Goal: Information Seeking & Learning: Learn about a topic

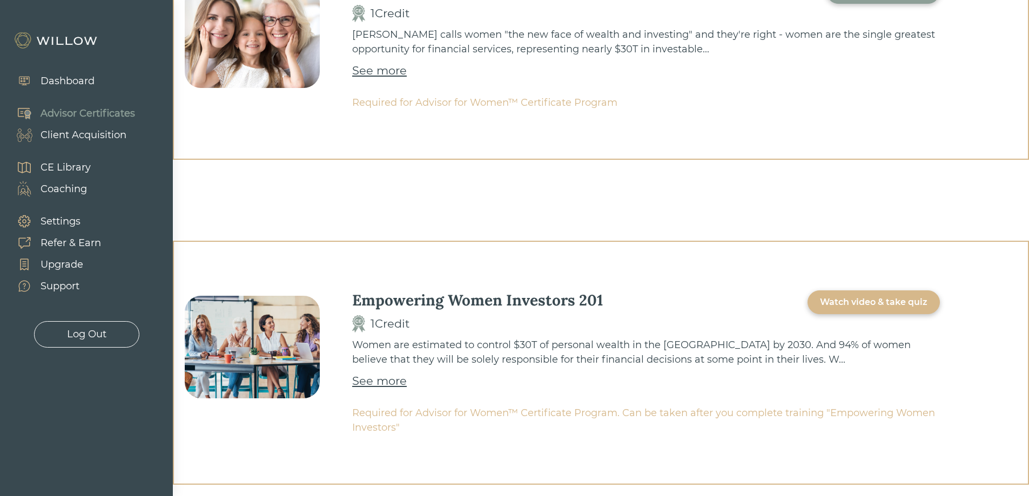
scroll to position [469, 0]
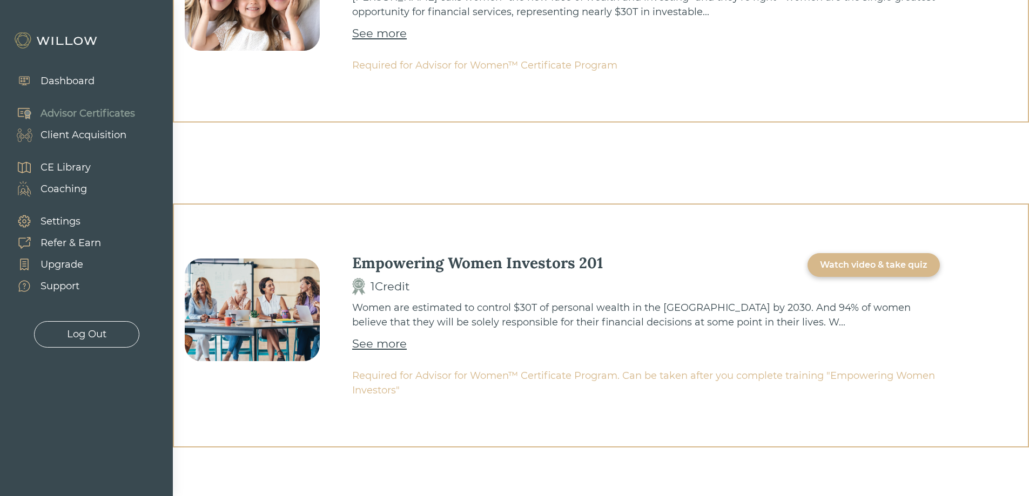
click at [827, 268] on div "Watch video & take quiz" at bounding box center [873, 265] width 107 height 13
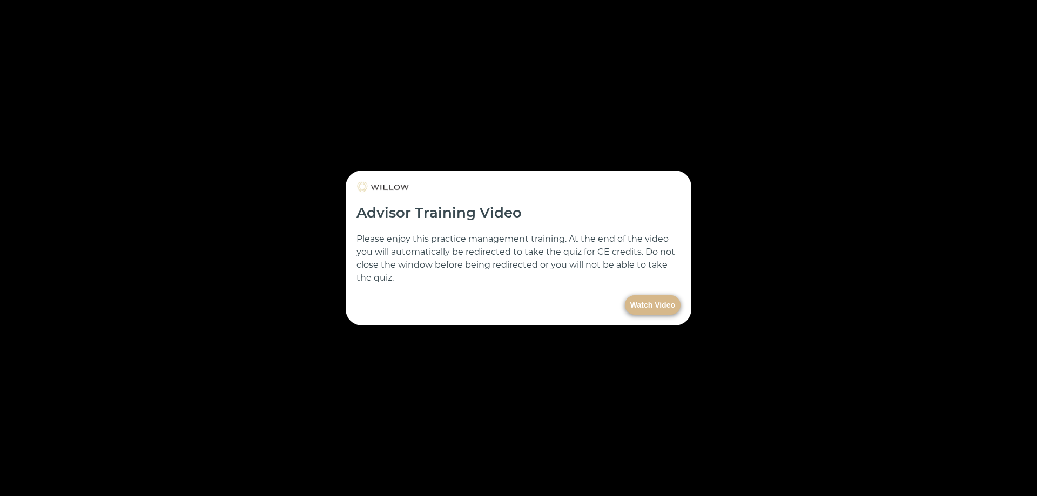
click at [658, 307] on button "Watch Video" at bounding box center [653, 304] width 56 height 19
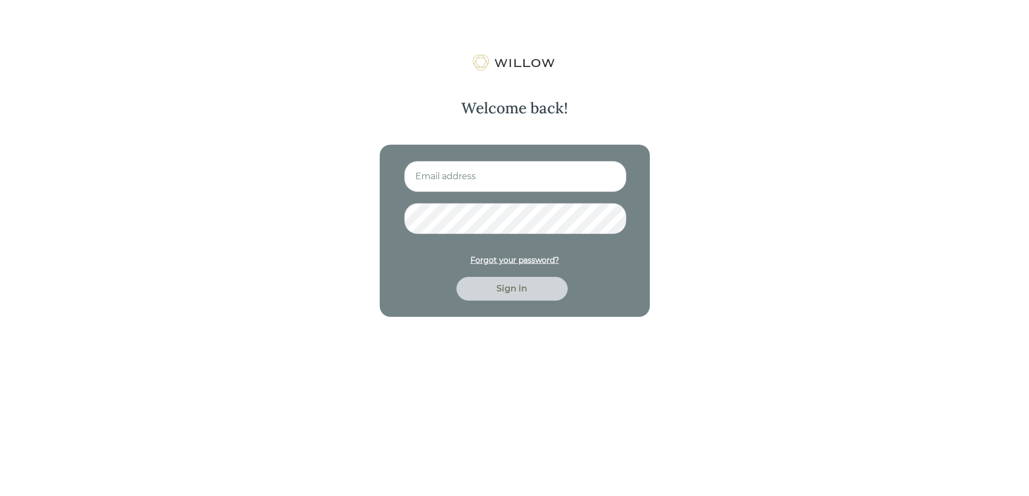
click at [489, 165] on input at bounding box center [515, 176] width 223 height 31
type input "[EMAIL_ADDRESS][DOMAIN_NAME]"
click at [456, 277] on button "Sign in" at bounding box center [511, 289] width 111 height 24
click at [366, 219] on div "Welcome back! [EMAIL_ADDRESS][DOMAIN_NAME] Forgot your password? Sign in" at bounding box center [514, 302] width 1029 height 496
click at [456, 277] on button "Sign in" at bounding box center [511, 289] width 111 height 24
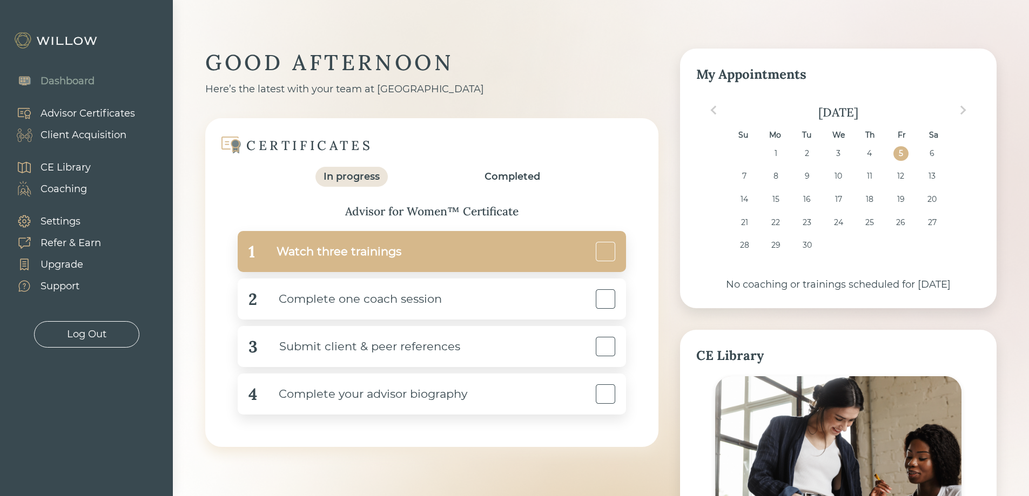
click at [377, 265] on div "1 Watch three trainings" at bounding box center [432, 251] width 388 height 41
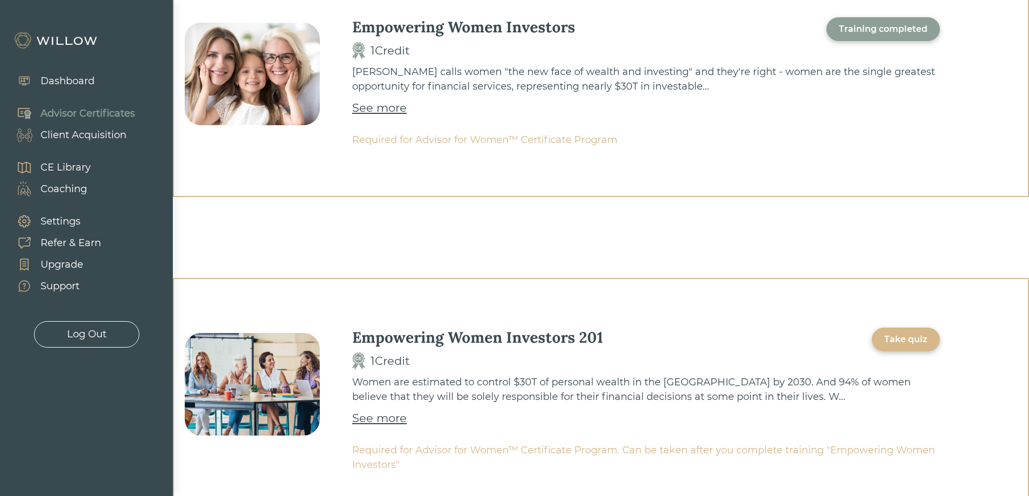
scroll to position [408, 0]
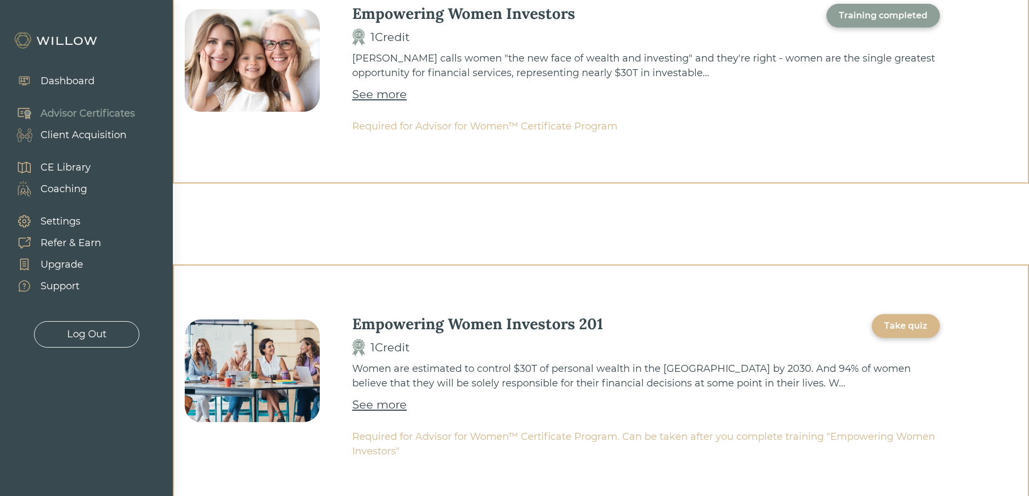
click at [400, 404] on div "See more" at bounding box center [379, 404] width 55 height 17
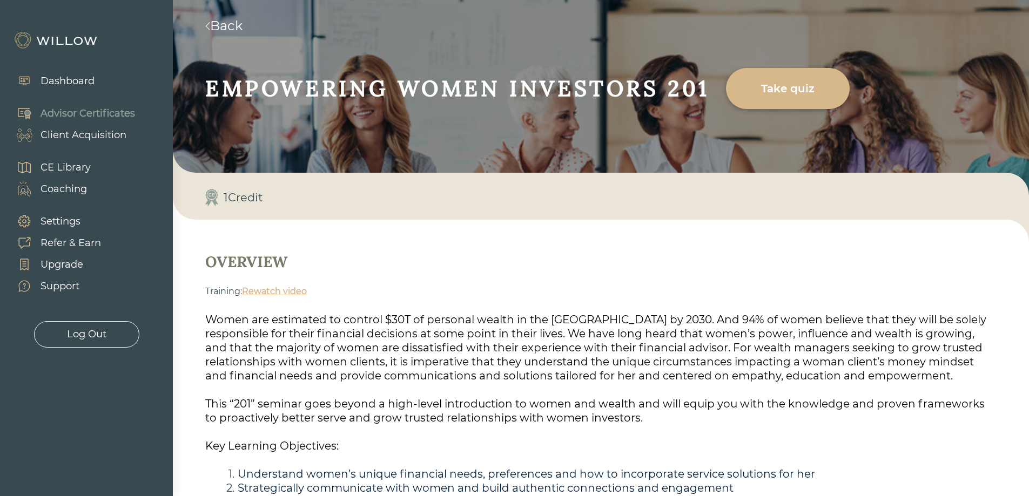
scroll to position [186, 0]
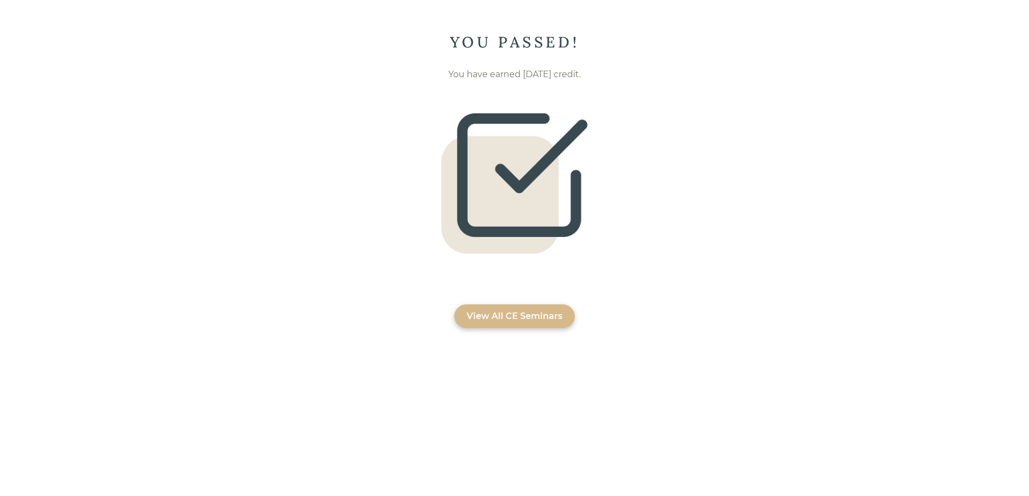
click at [498, 316] on div "View All CE Seminars" at bounding box center [515, 316] width 96 height 13
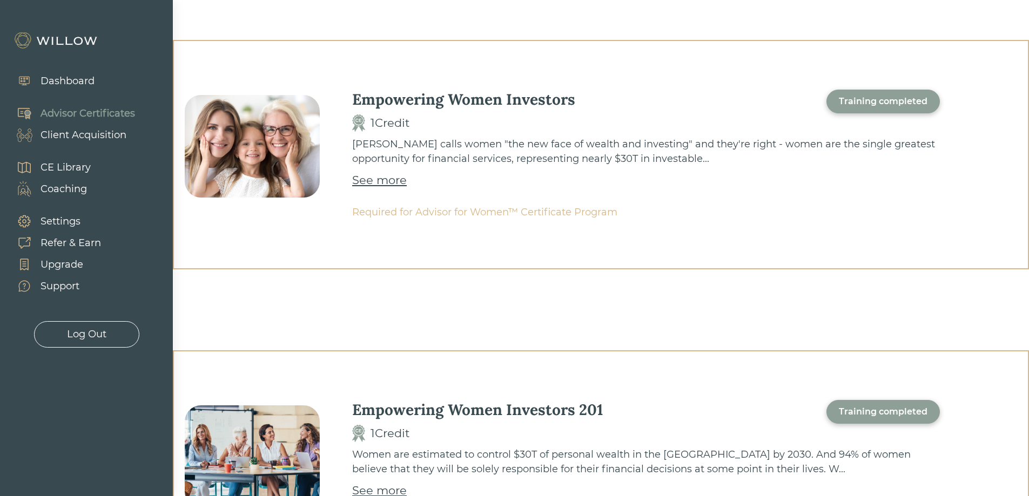
scroll to position [469, 0]
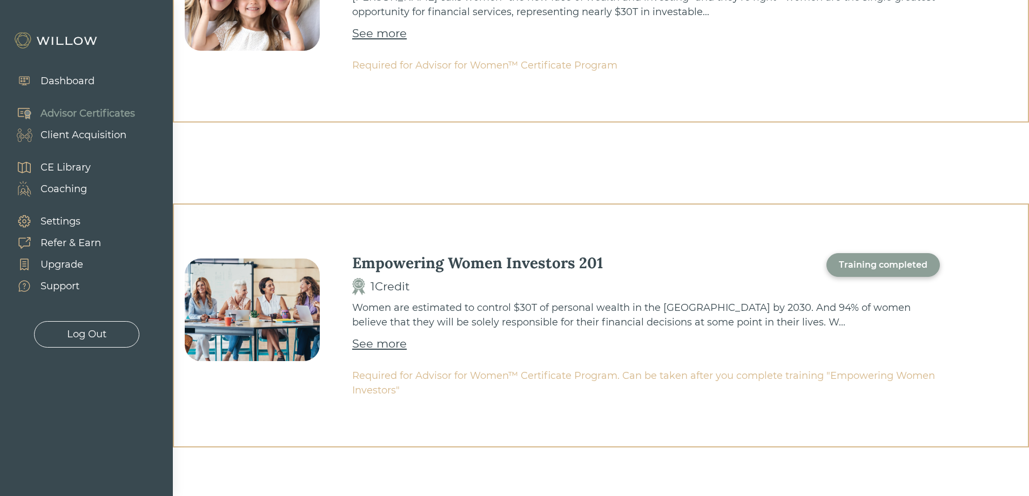
click at [57, 80] on div "Dashboard" at bounding box center [68, 81] width 54 height 15
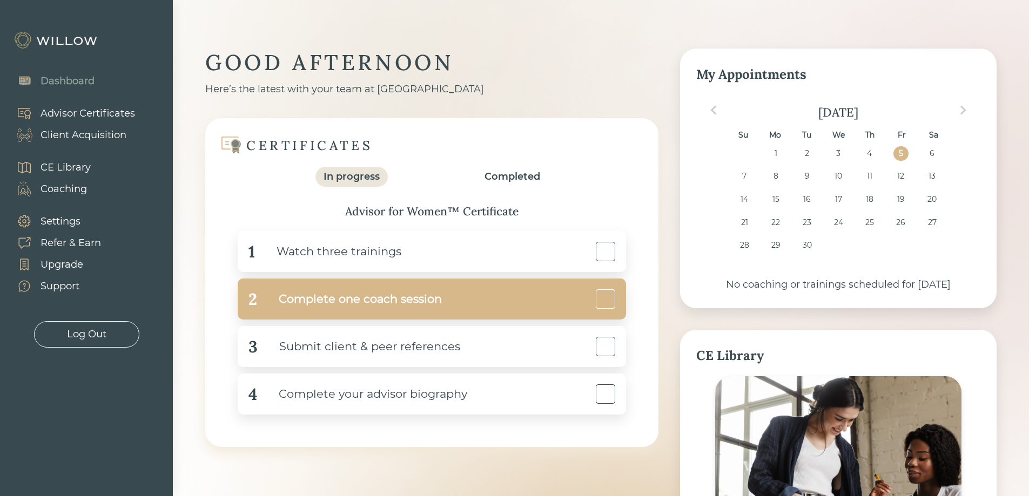
click at [456, 299] on div "2 Complete one coach session" at bounding box center [432, 299] width 388 height 41
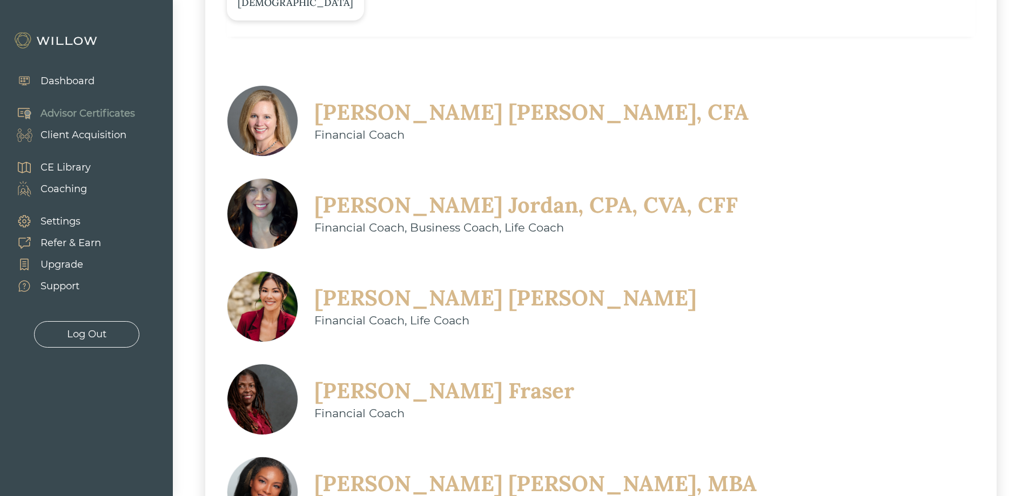
scroll to position [292, 0]
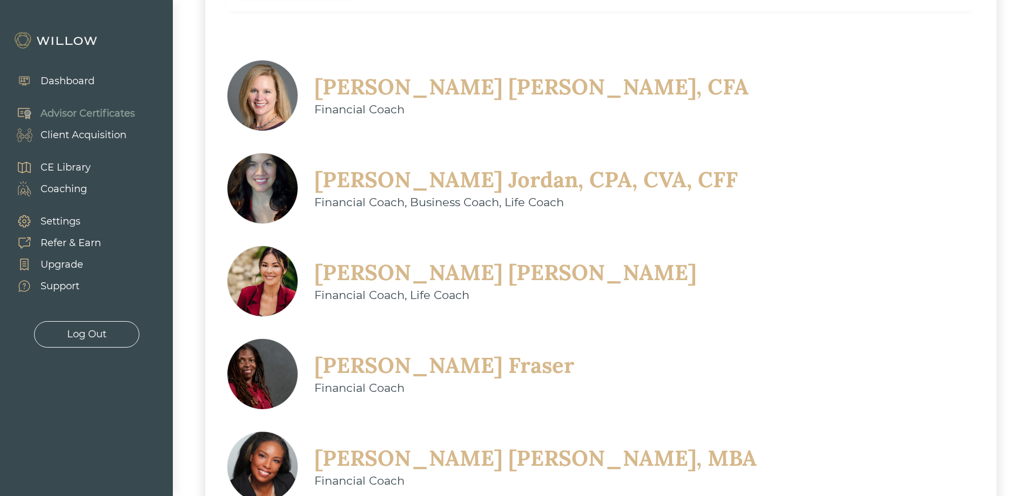
click at [574, 352] on div "Heather Fraser" at bounding box center [444, 366] width 260 height 28
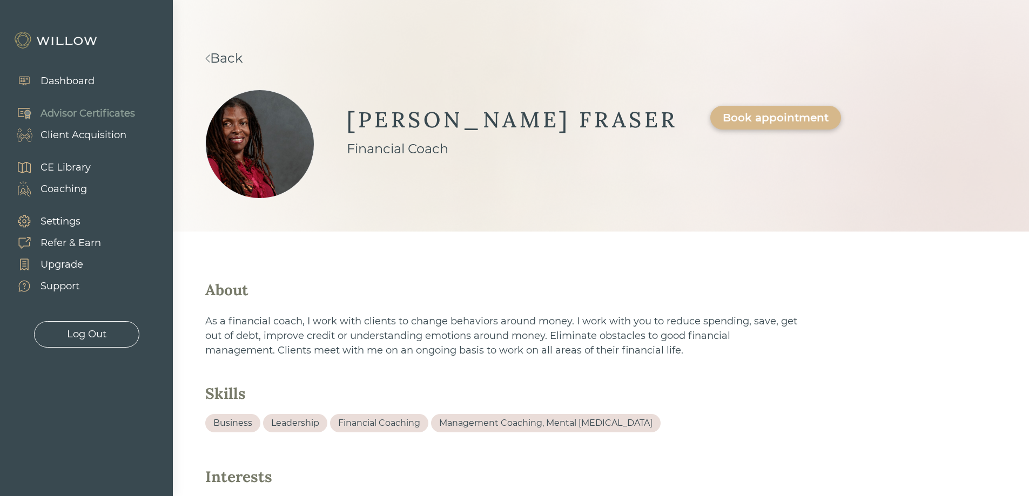
click at [242, 59] on link "Back" at bounding box center [223, 58] width 37 height 16
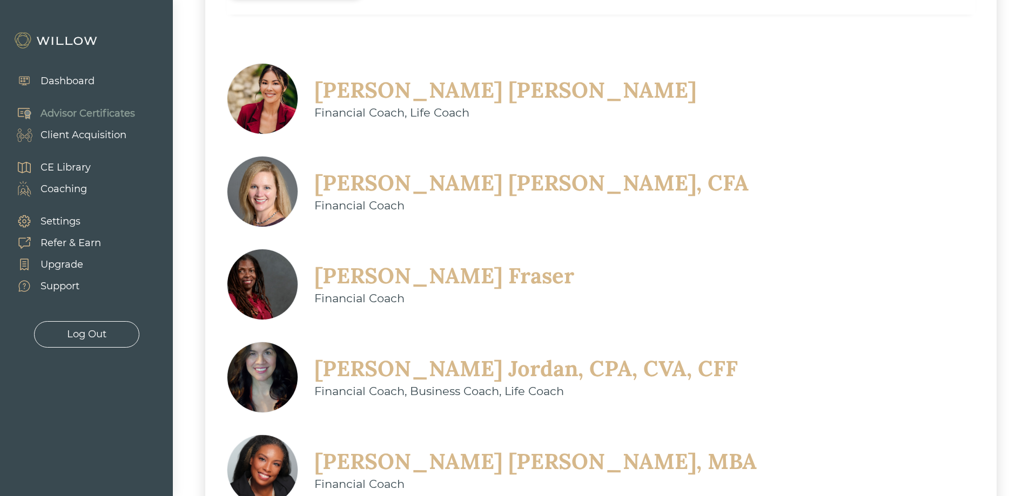
scroll to position [292, 0]
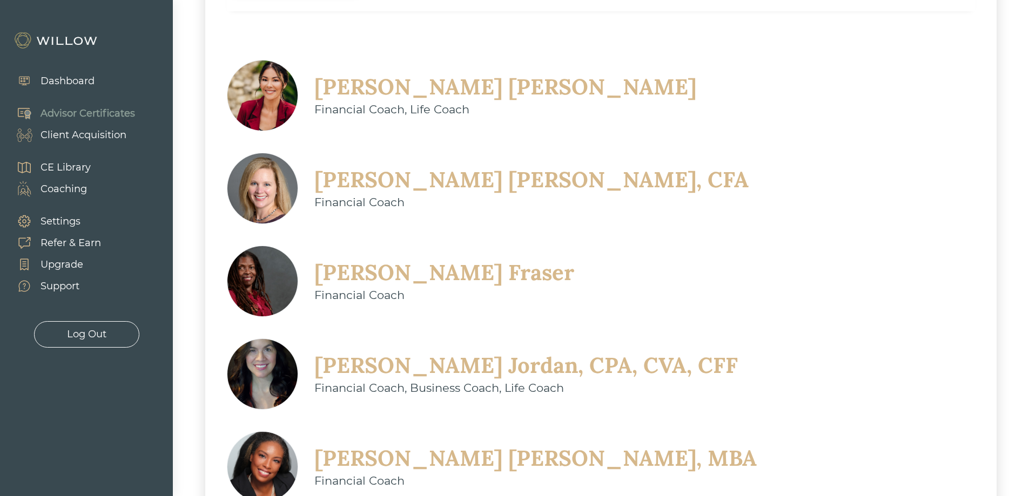
click at [416, 444] on div "Nikeya Kelly, MBA" at bounding box center [535, 458] width 442 height 28
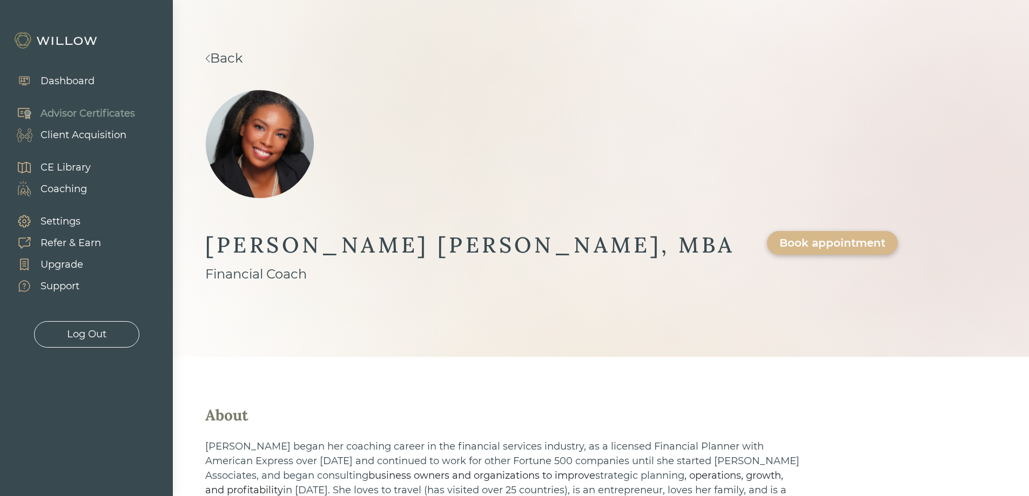
click at [242, 58] on link "Back" at bounding box center [223, 58] width 37 height 16
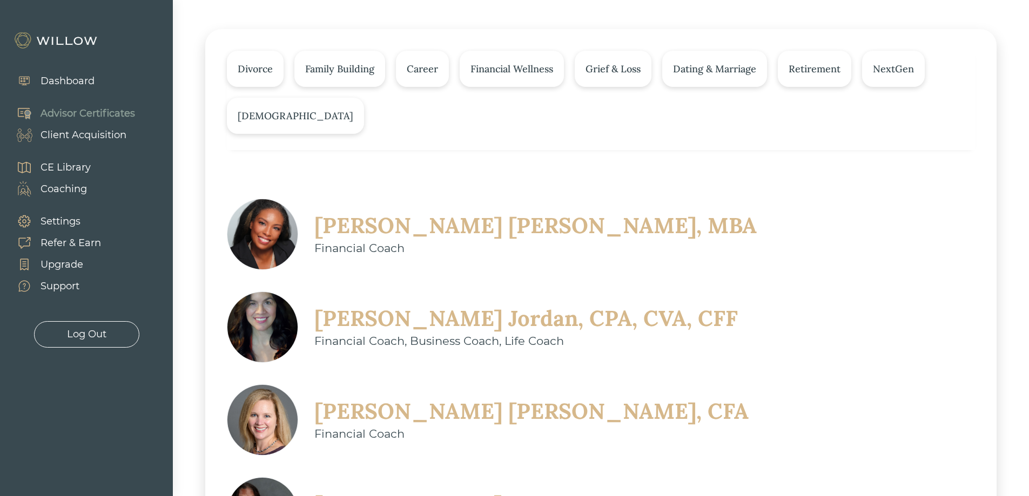
scroll to position [199, 0]
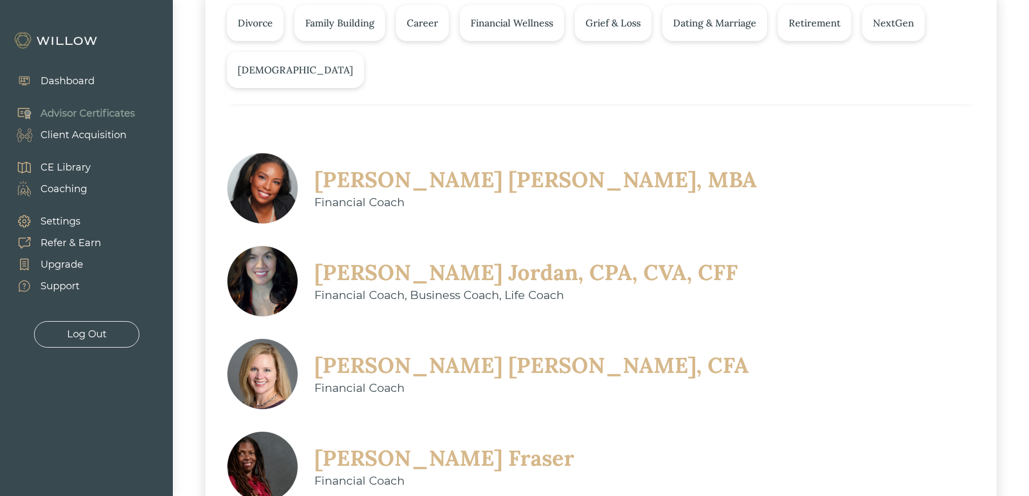
click at [449, 352] on div "Megan Scipione, CFA" at bounding box center [531, 366] width 434 height 28
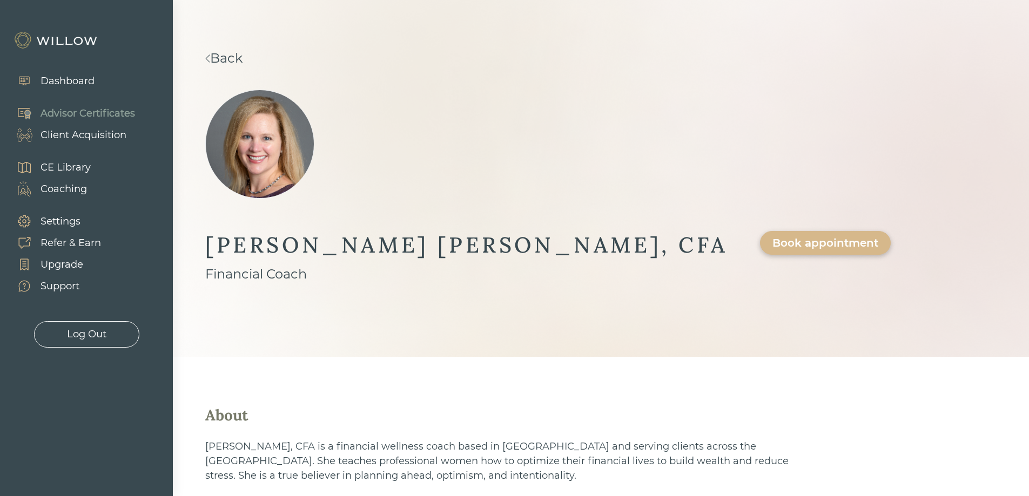
click at [242, 60] on link "Back" at bounding box center [223, 58] width 37 height 16
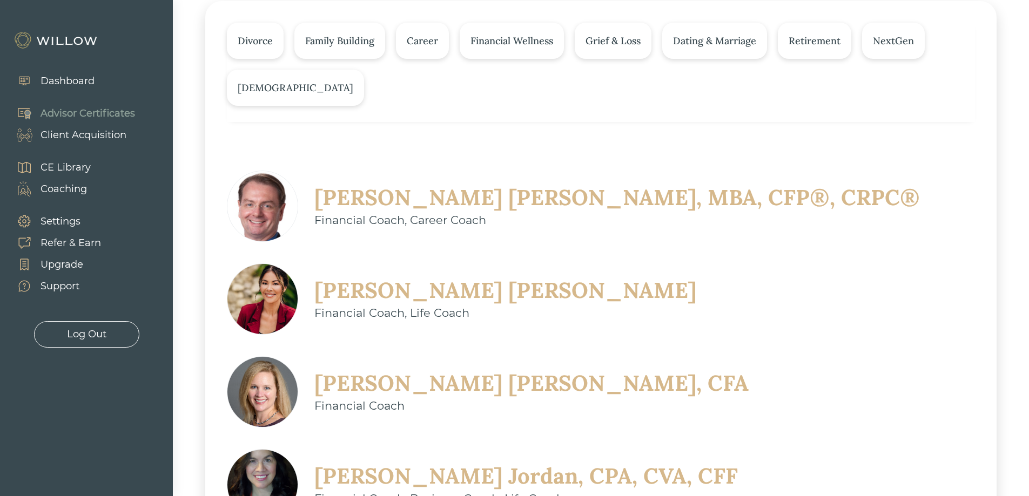
scroll to position [199, 0]
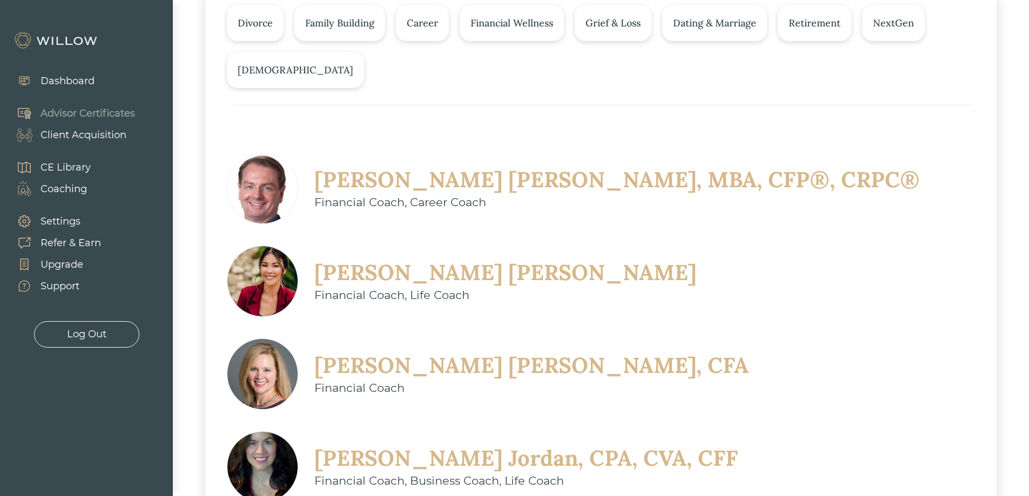
click at [476, 187] on div "John Morgan, MBA, CFP®, CRPC®" at bounding box center [616, 180] width 605 height 28
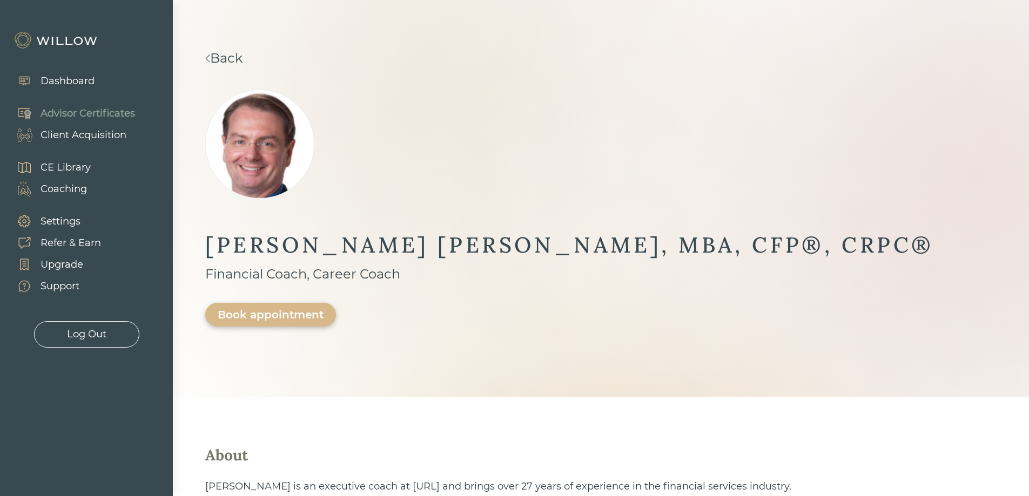
click at [242, 58] on link "Back" at bounding box center [223, 58] width 37 height 16
